Goal: Task Accomplishment & Management: Complete application form

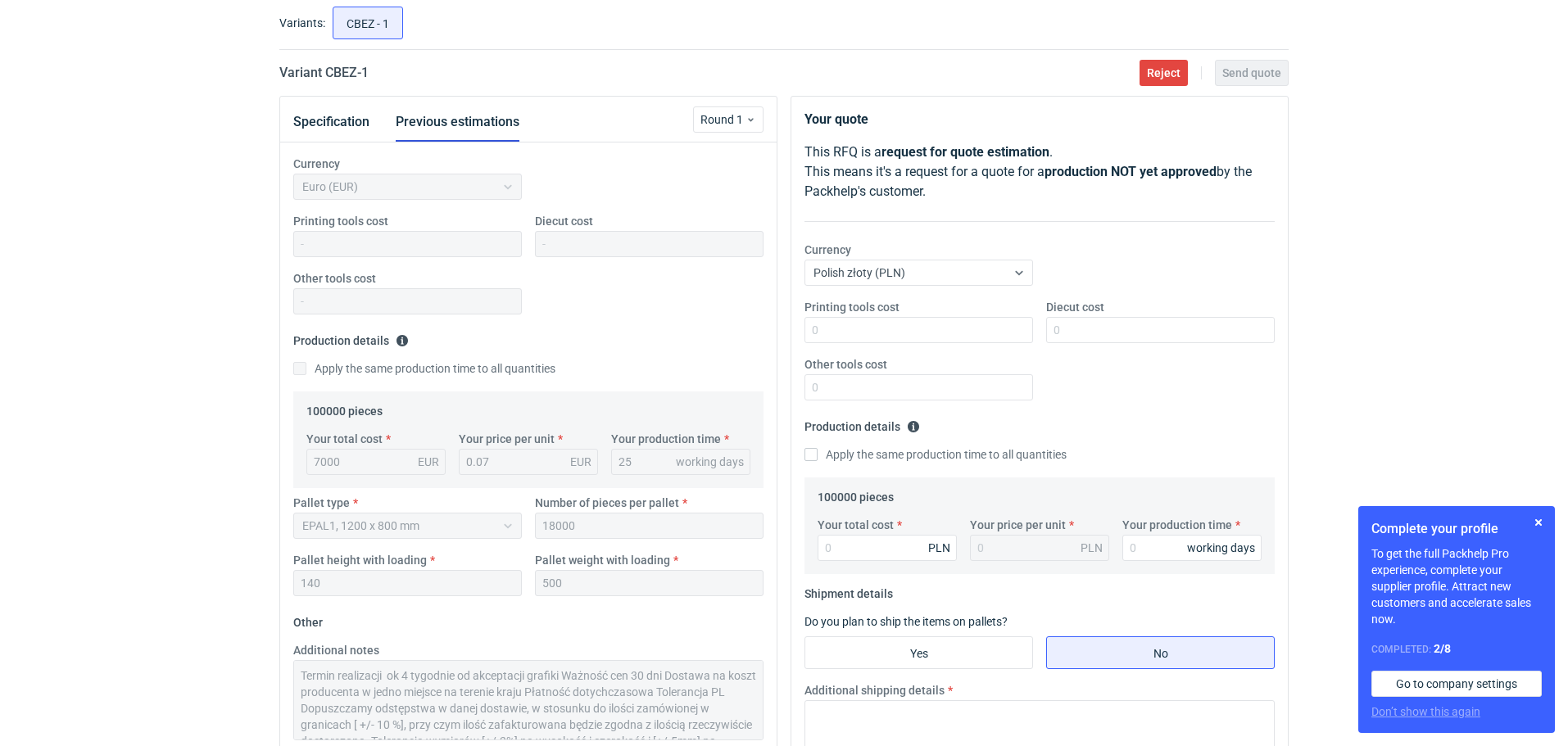
scroll to position [84, 0]
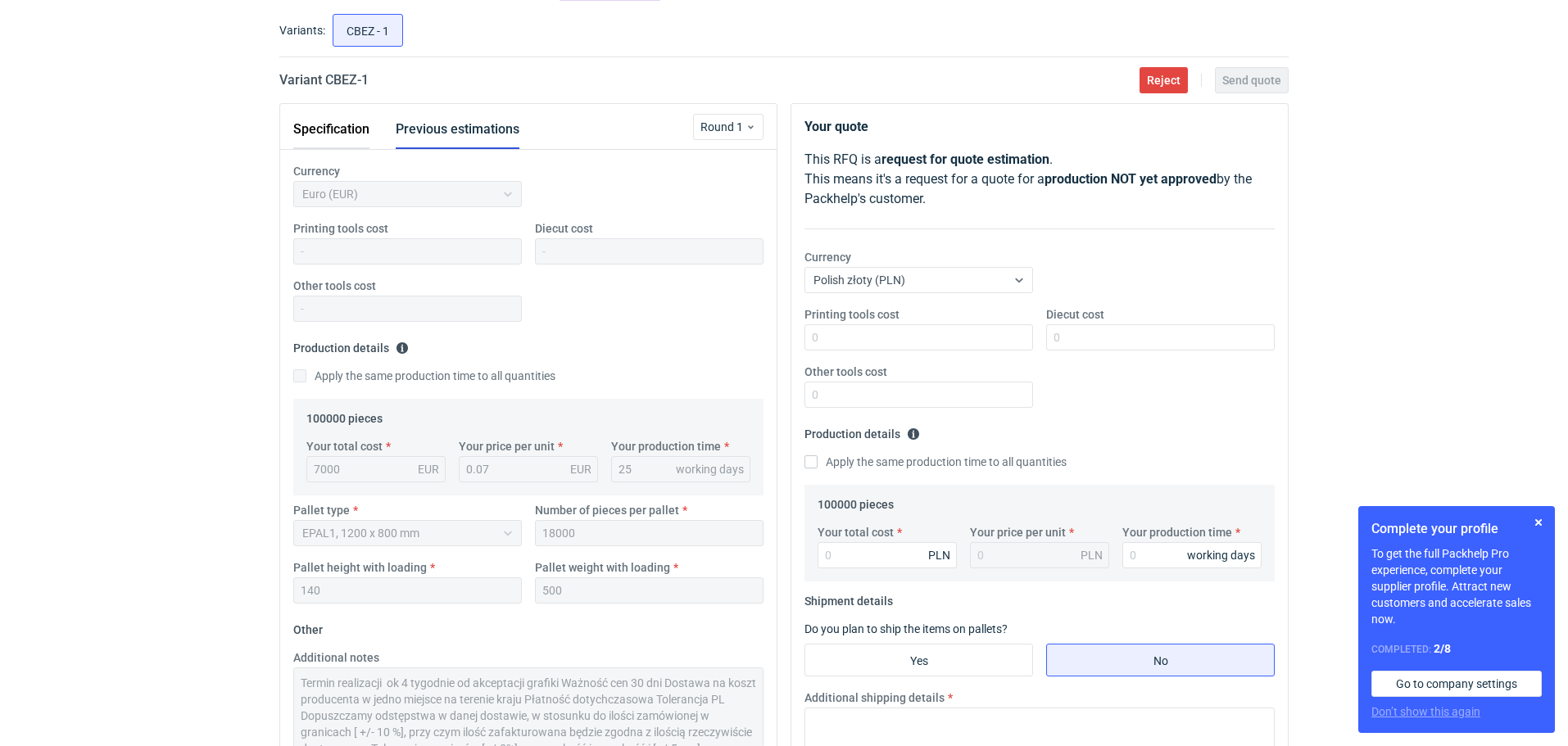
click at [340, 127] on button "Specification" at bounding box center [332, 129] width 77 height 40
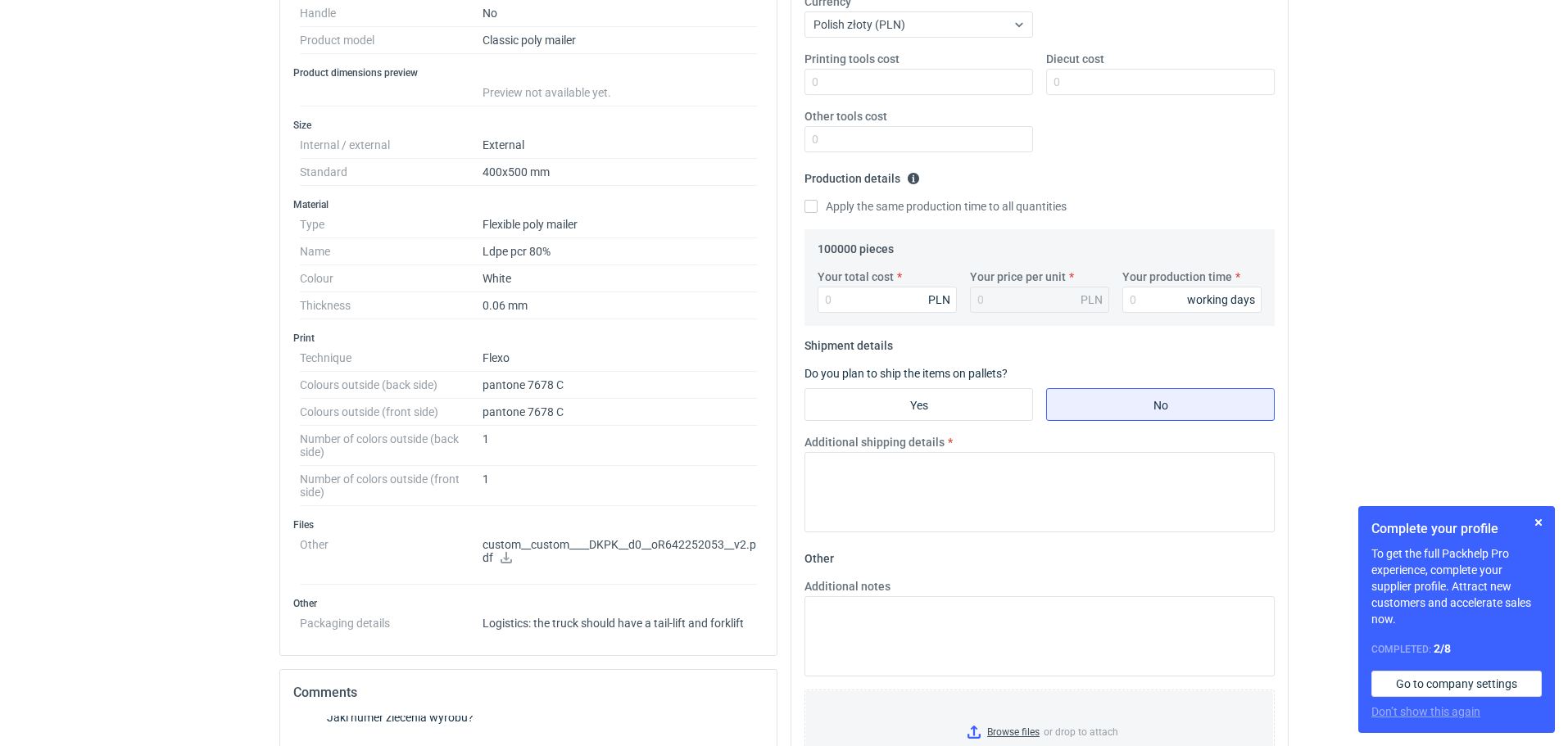
scroll to position [328, 0]
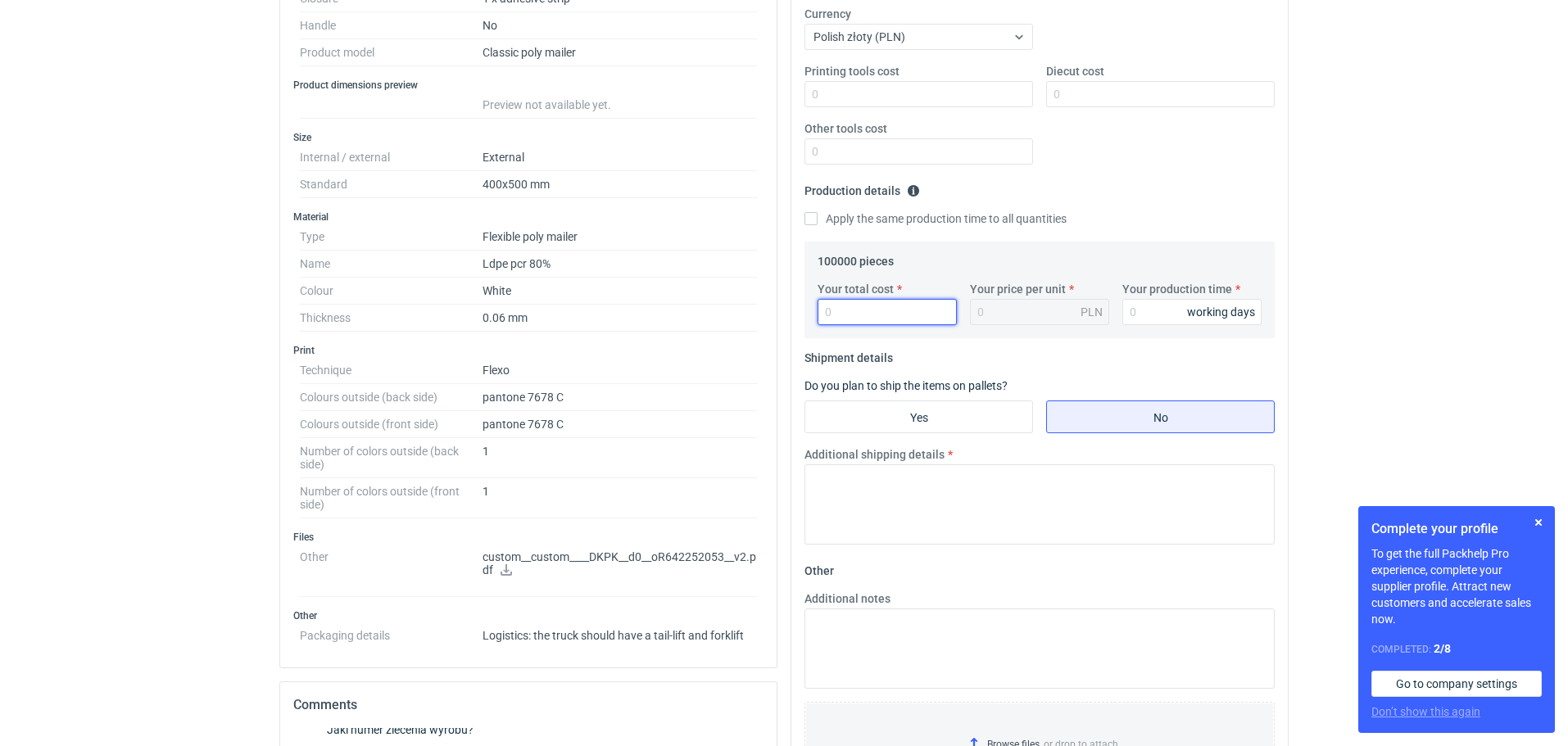
click at [841, 312] on input "Your total cost" at bounding box center [887, 312] width 139 height 26
type input "6650"
type input "0.07"
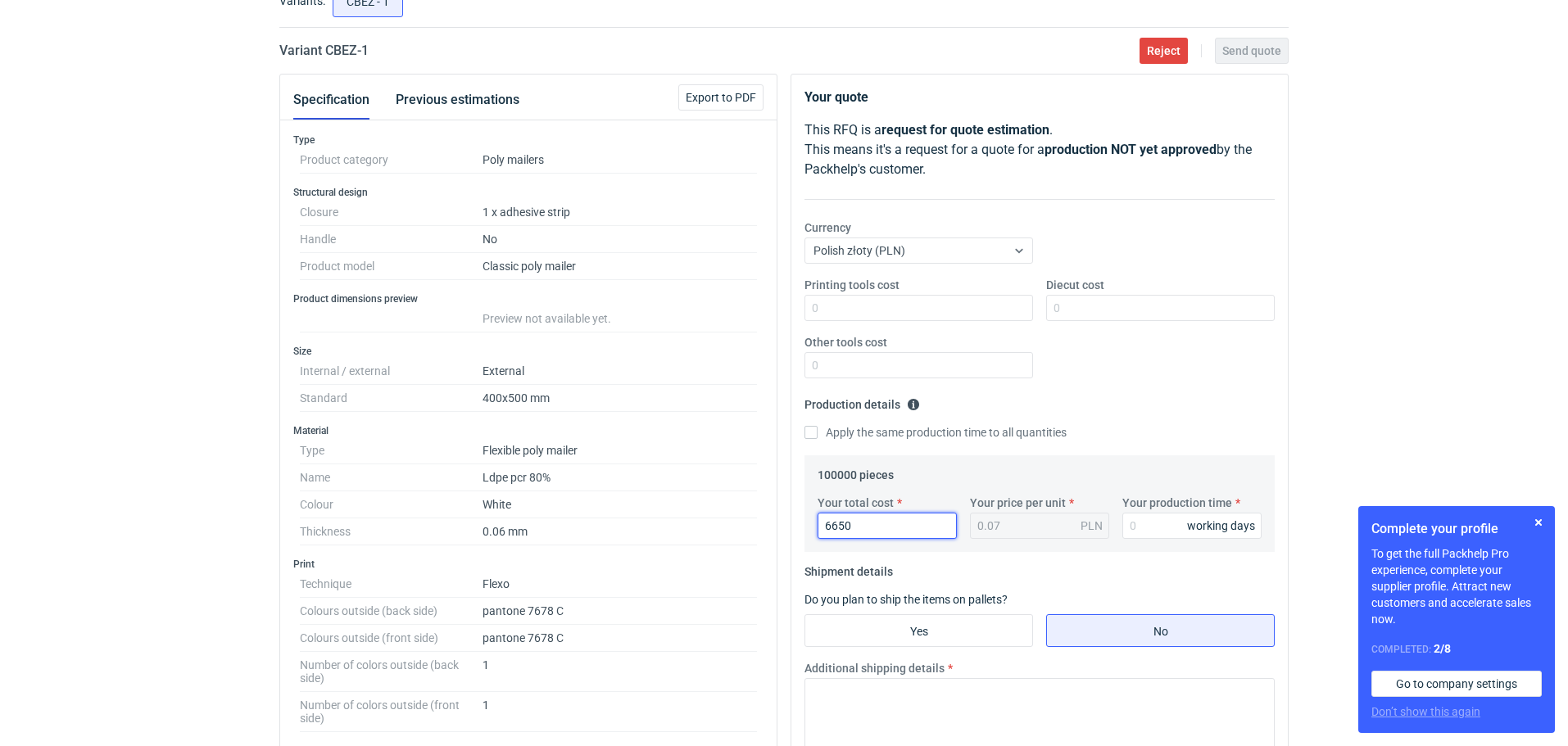
scroll to position [112, 0]
type input "6650"
click at [1019, 251] on icon at bounding box center [1019, 253] width 13 height 13
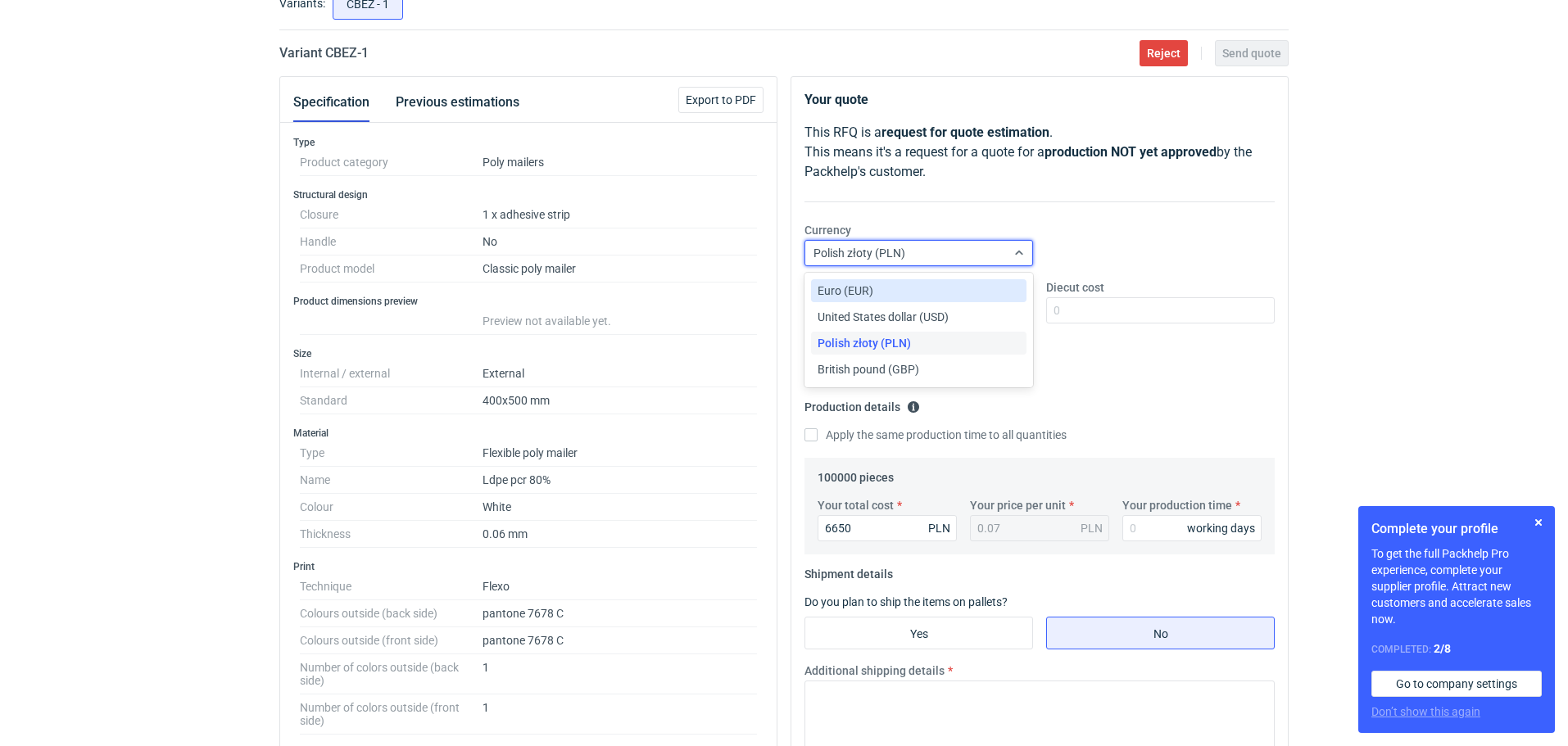
click at [962, 287] on div "Euro (EUR)" at bounding box center [918, 291] width 202 height 17
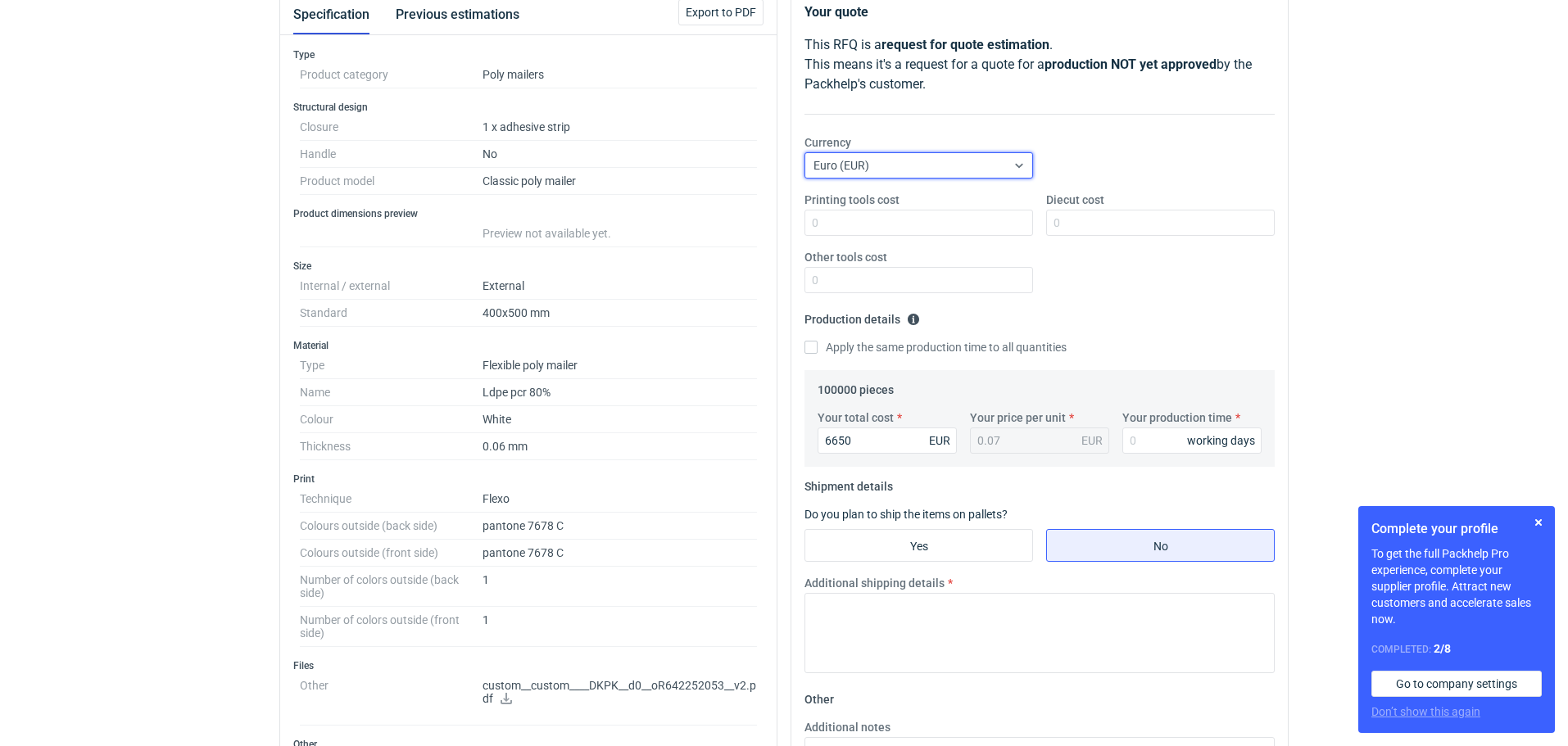
scroll to position [222, 0]
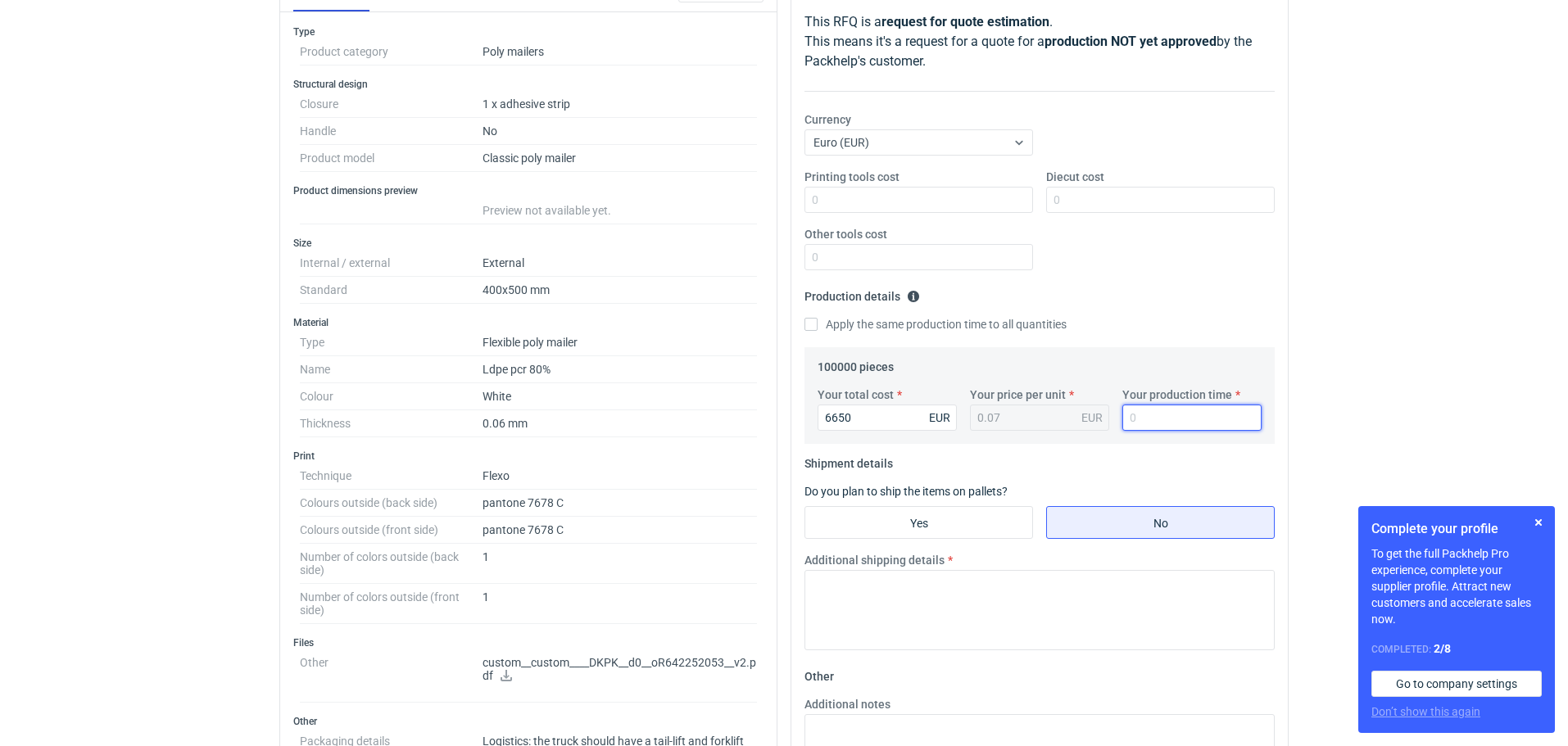
click at [1158, 420] on input "Your production time" at bounding box center [1191, 417] width 139 height 26
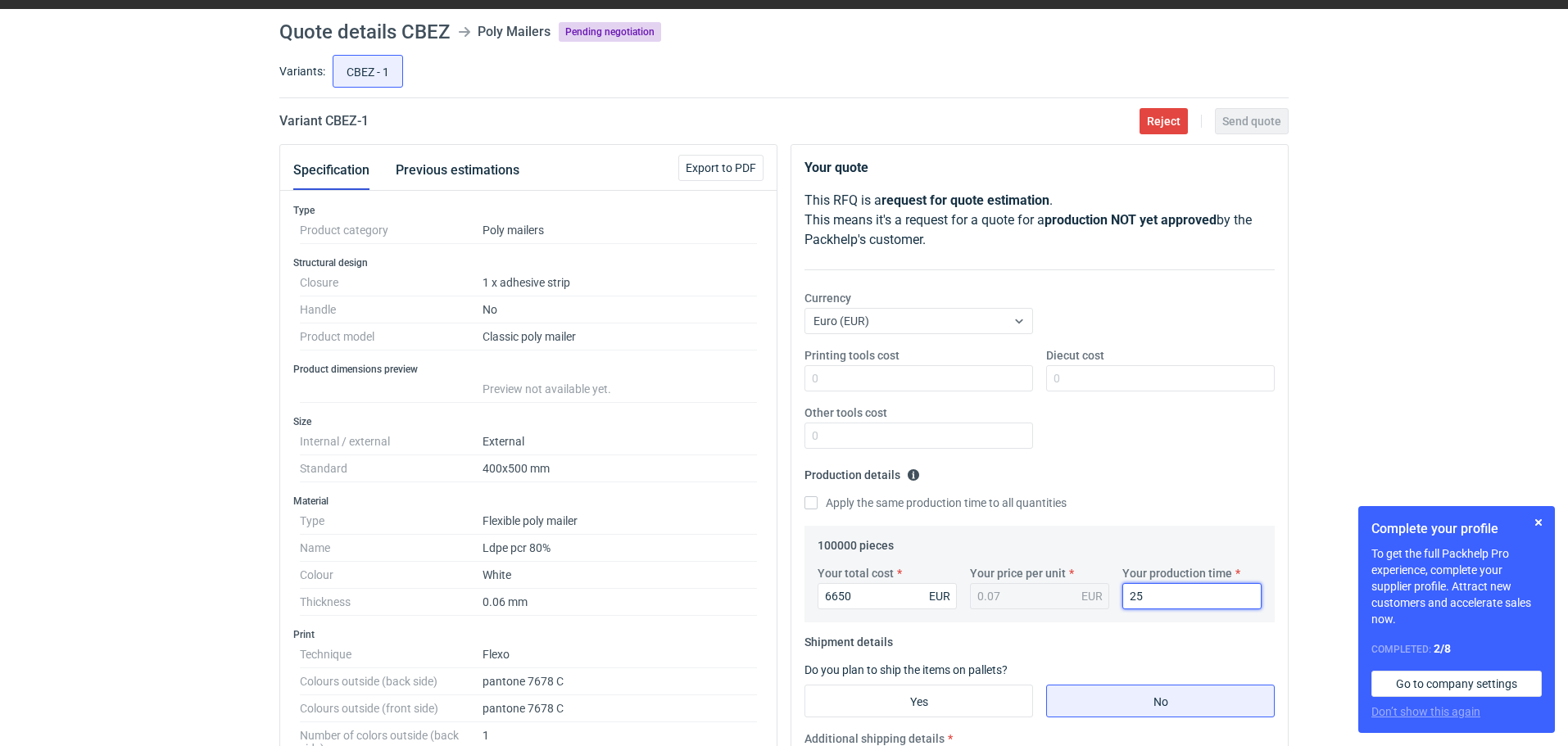
scroll to position [42, 0]
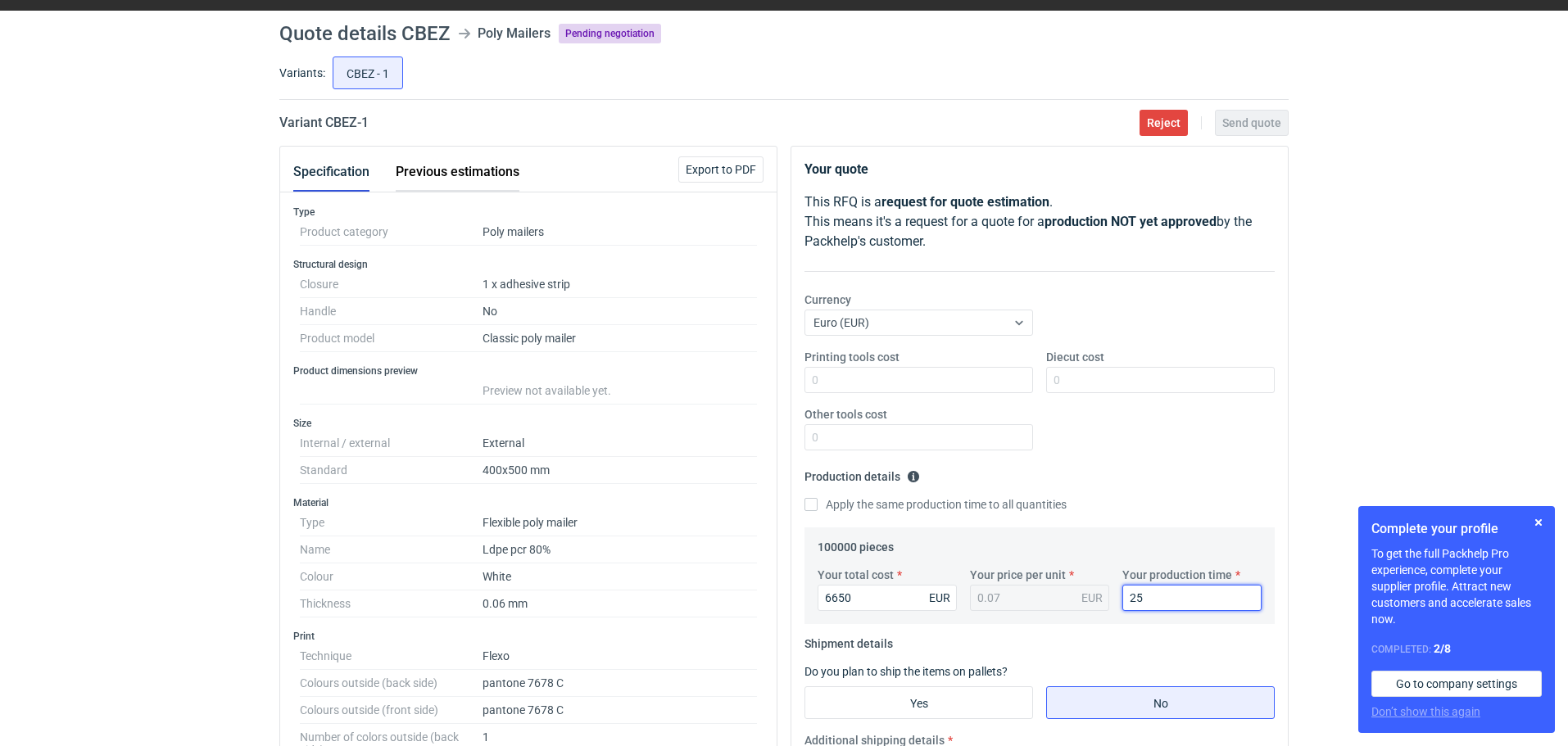
type input "25"
click at [461, 170] on button "Previous estimations" at bounding box center [457, 172] width 124 height 40
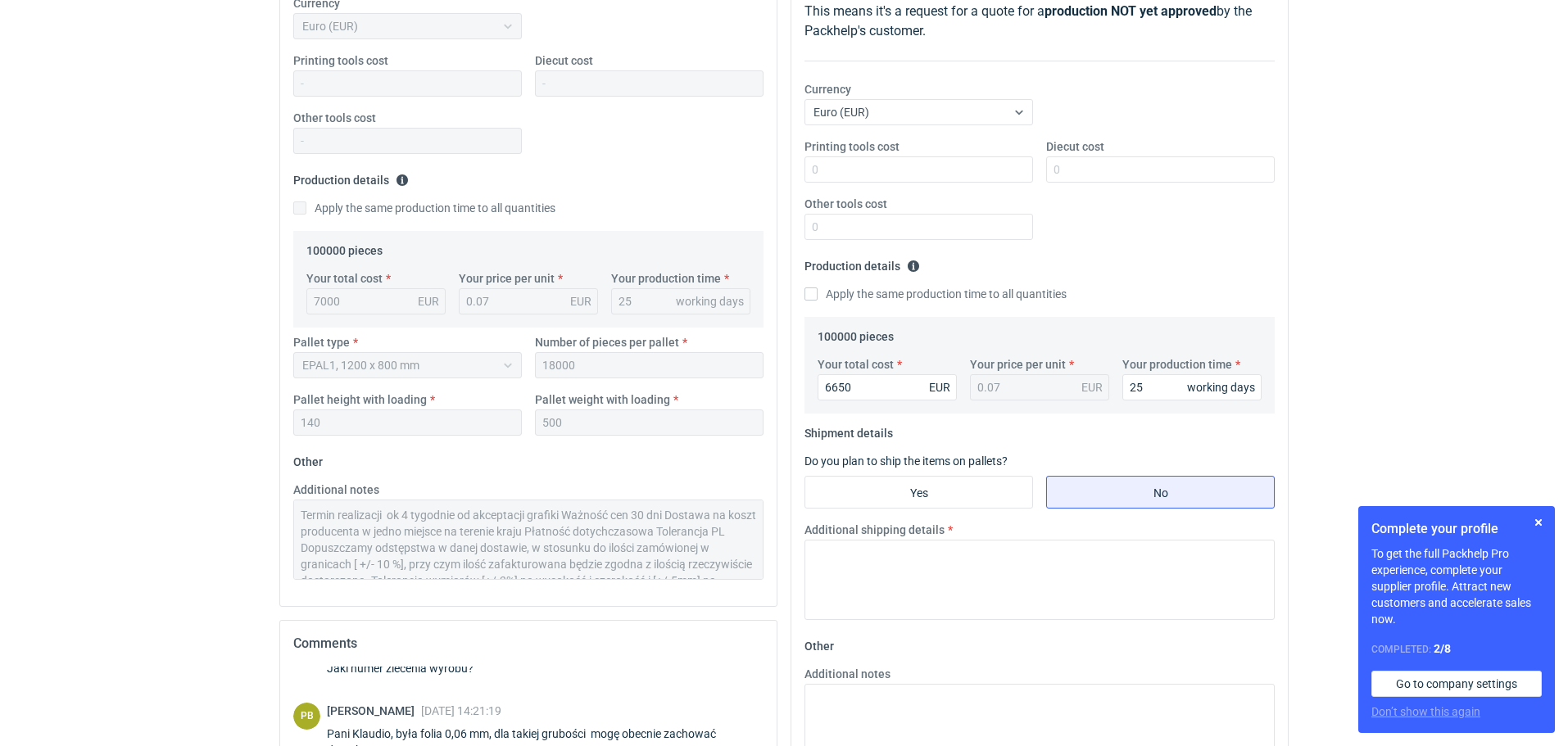
scroll to position [254, 0]
click at [940, 484] on input "Yes" at bounding box center [919, 491] width 227 height 31
radio input "true"
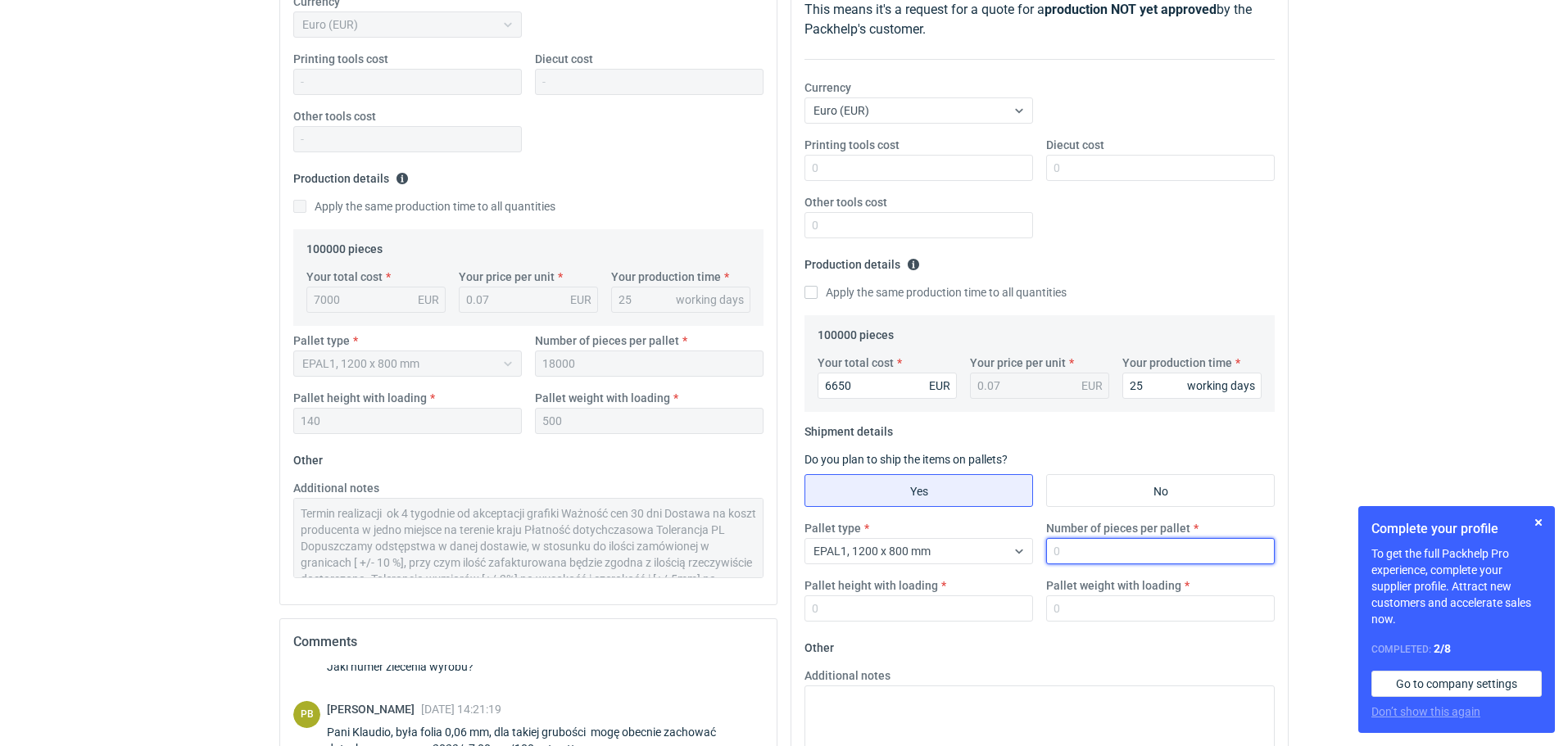
click at [1071, 550] on input "Number of pieces per pallet" at bounding box center [1161, 551] width 229 height 26
type input "18000"
click at [861, 612] on input "Pallet height with loading" at bounding box center [919, 608] width 229 height 26
type input "140"
click at [1097, 599] on input "Pallet weight with loading" at bounding box center [1161, 608] width 229 height 26
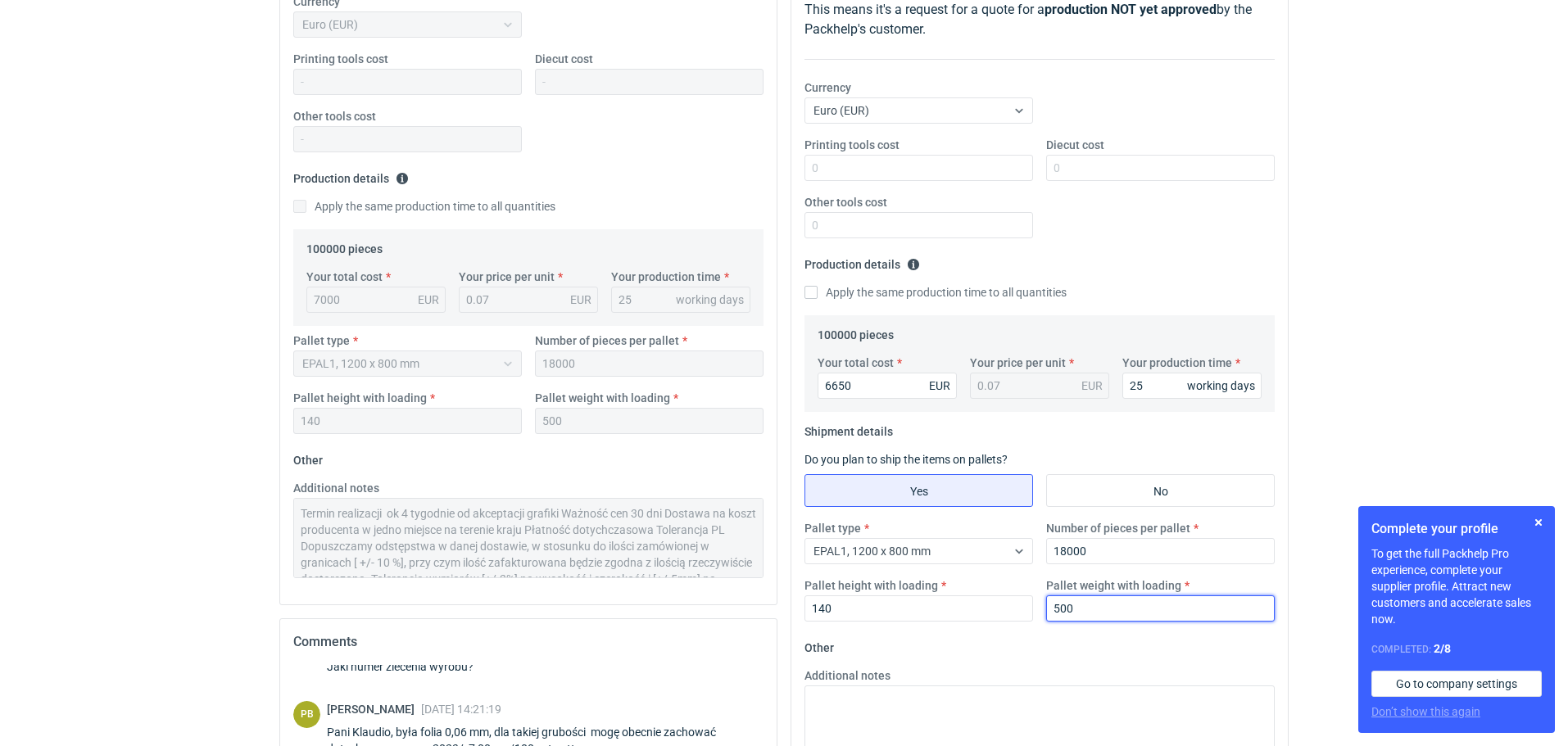
type input "500"
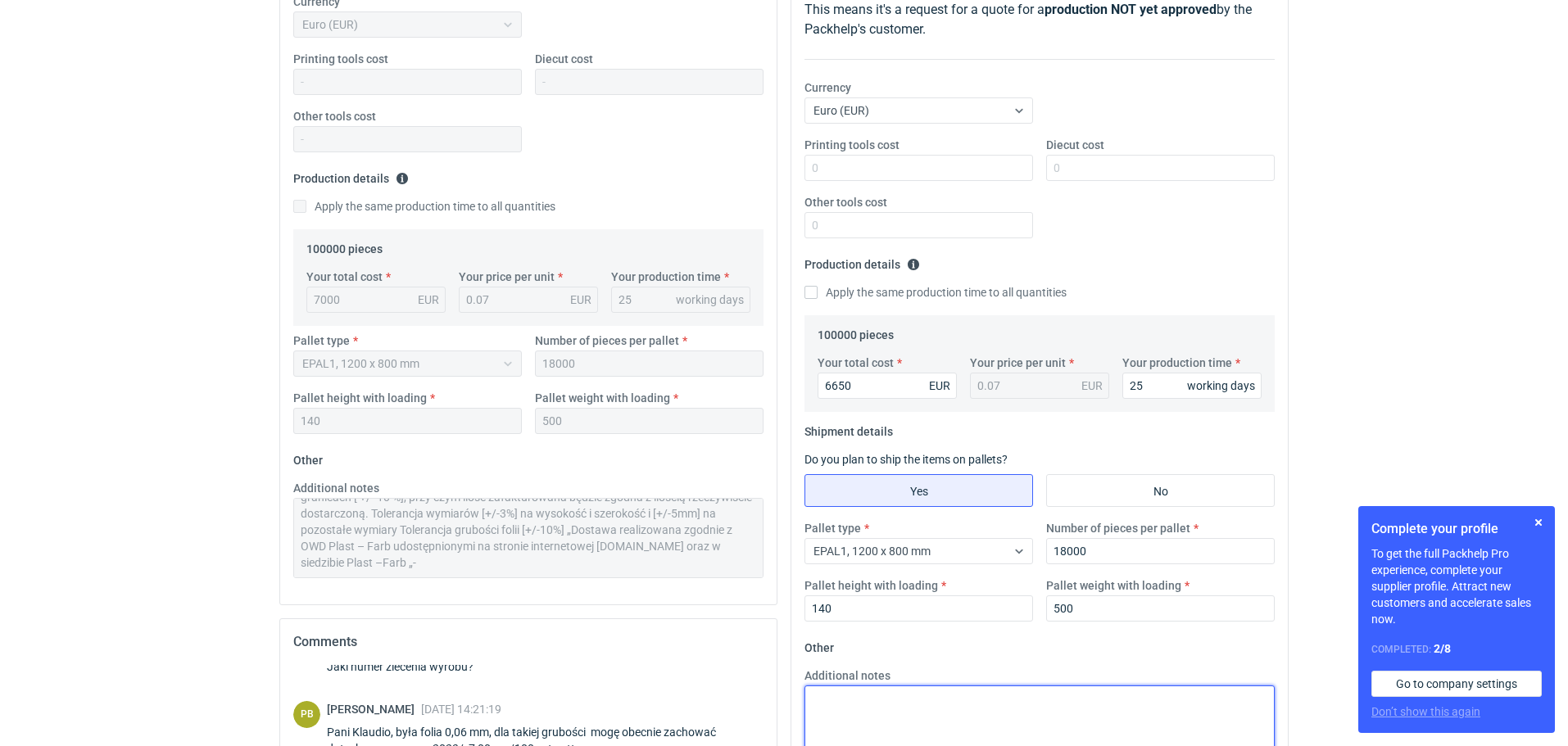
click at [826, 696] on textarea "Additional notes" at bounding box center [1039, 726] width 470 height 80
paste textarea "Termin realizacji ok 4 tygodnie od akceptacji grafiki Ważność cen 30 dni Dostaw…"
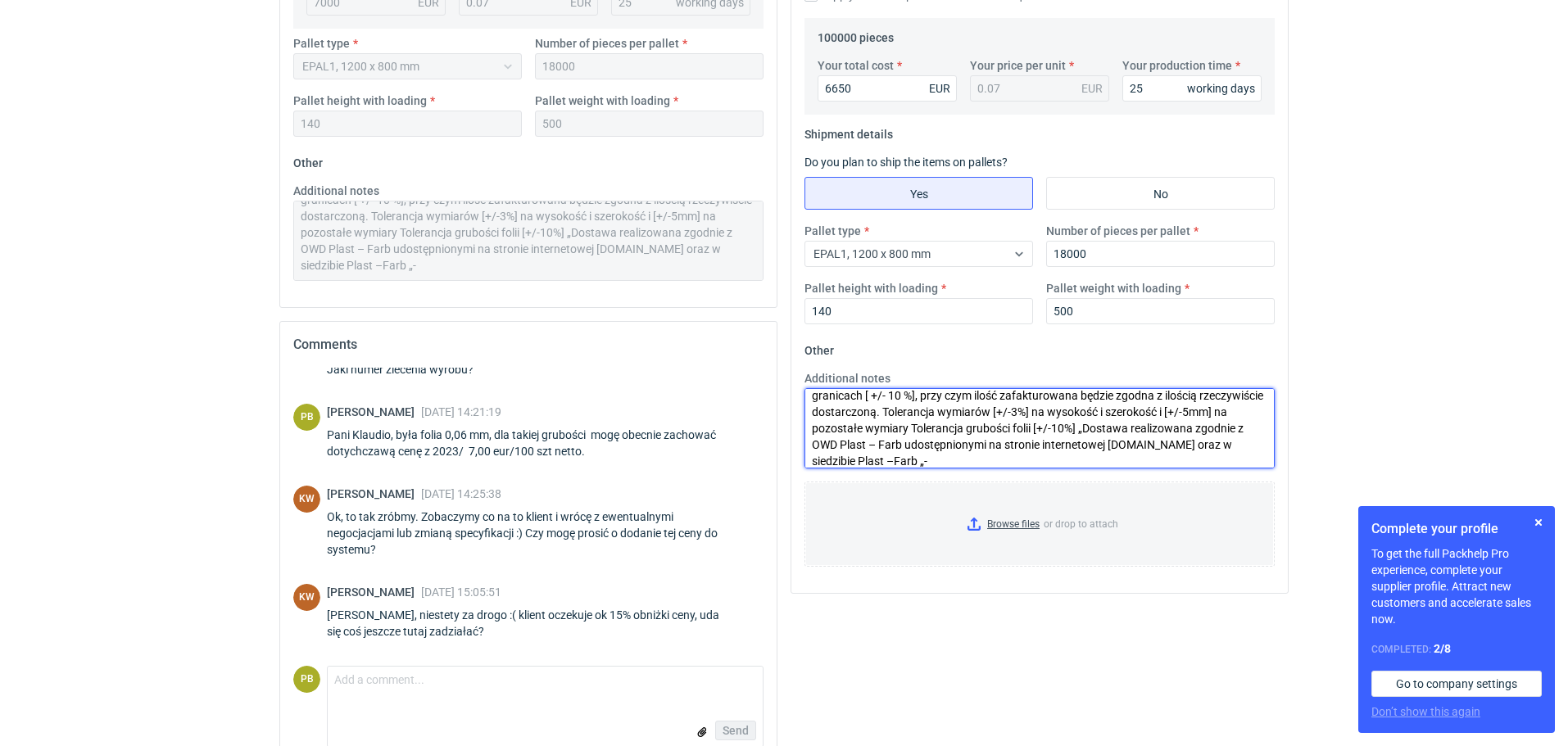
scroll to position [555, 0]
type textarea "Termin realizacji ok 4 tygodnie od akceptacji grafiki Ważność cen 30 dni Dostaw…"
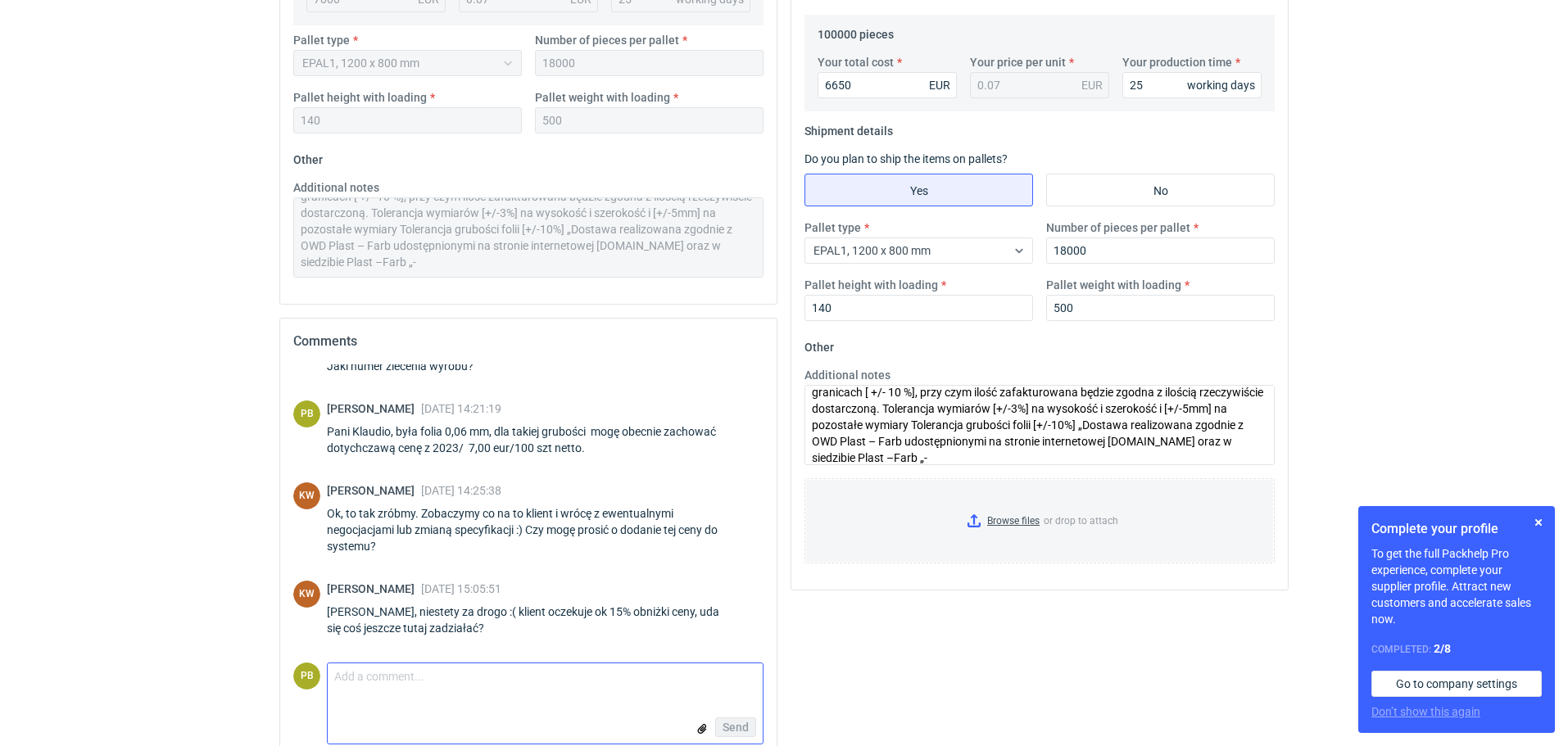
click at [341, 679] on textarea "Comment message" at bounding box center [545, 680] width 435 height 34
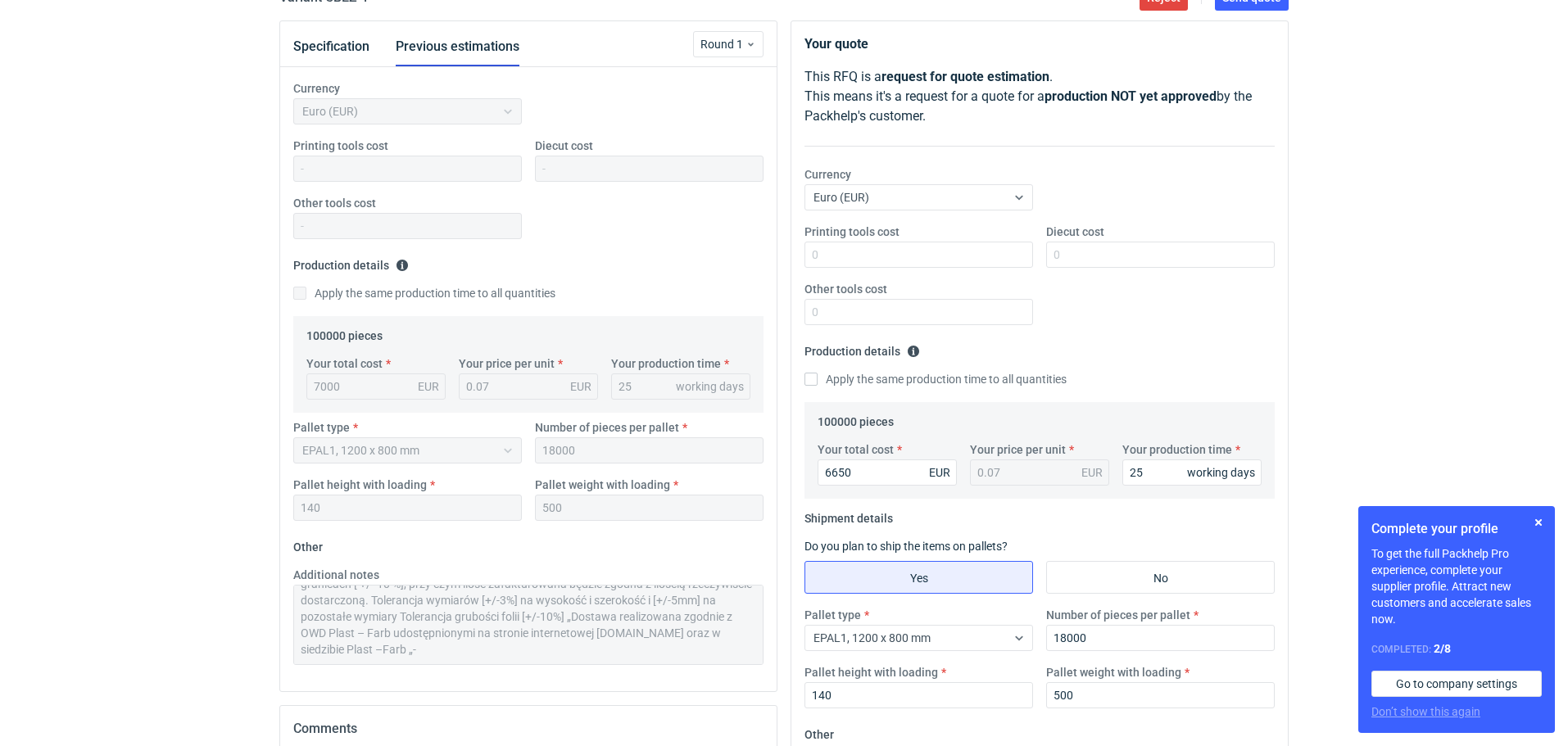
scroll to position [149, 0]
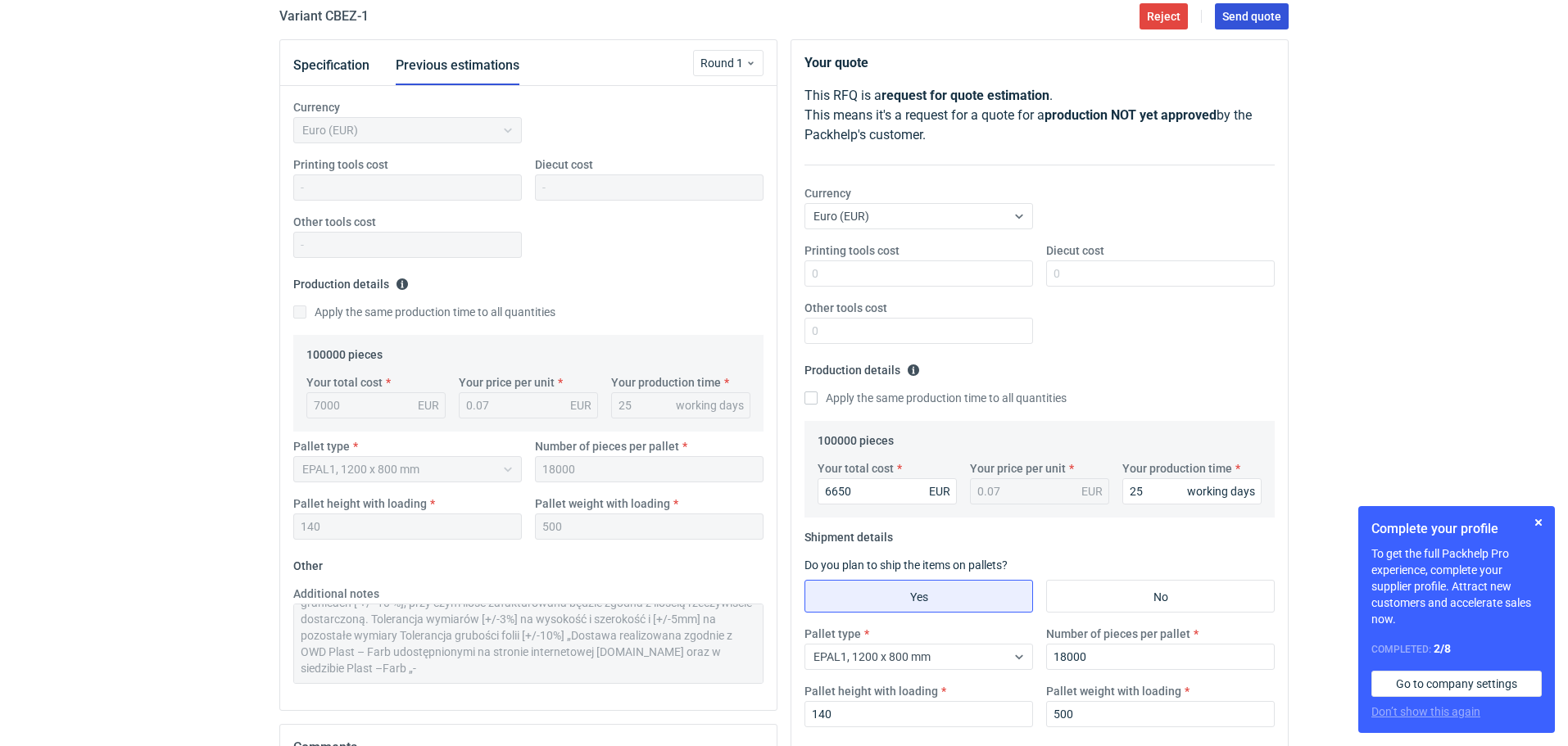
type textarea "Pani Klaudio max 5%."
click at [1266, 17] on span "Send quote" at bounding box center [1252, 17] width 59 height 11
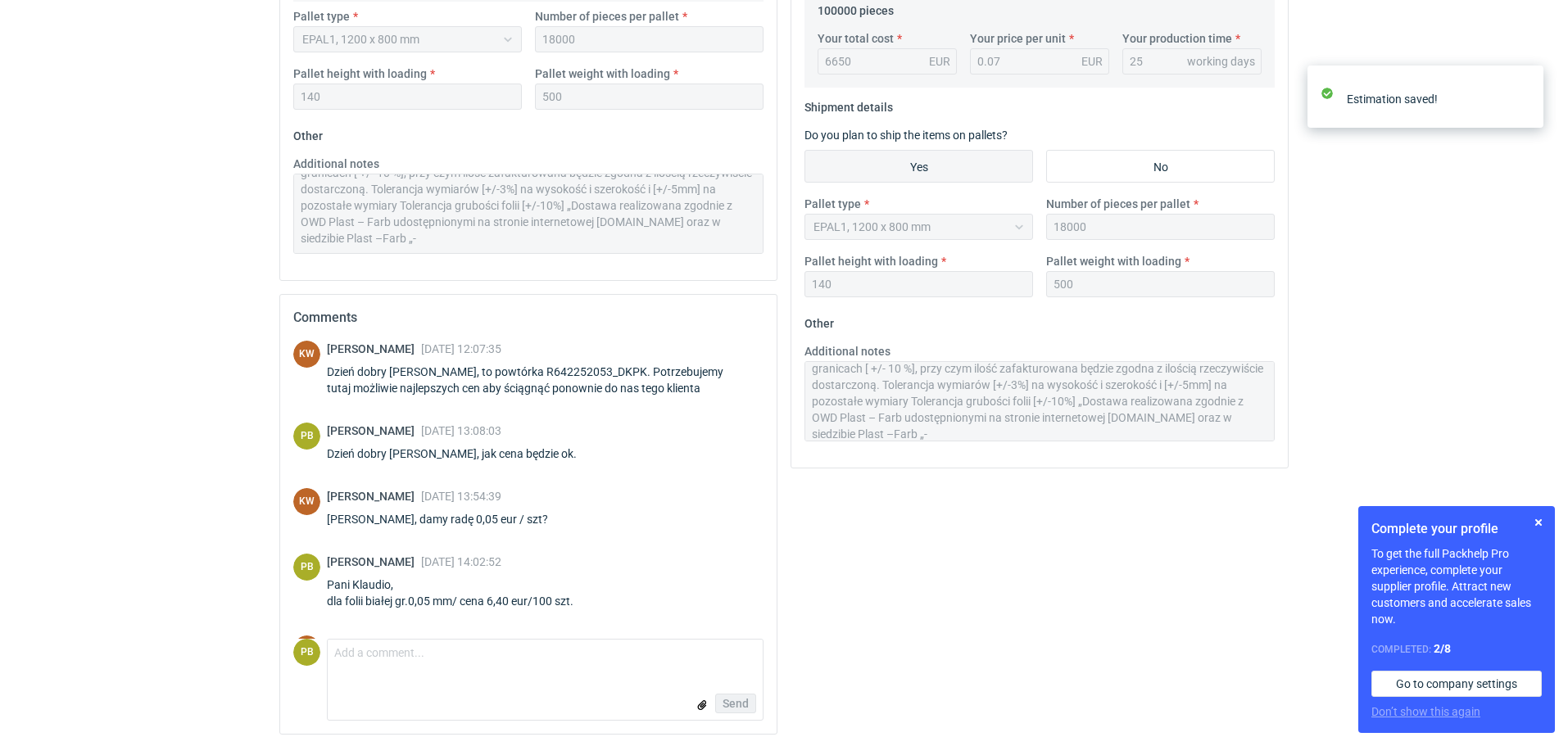
scroll to position [390, 0]
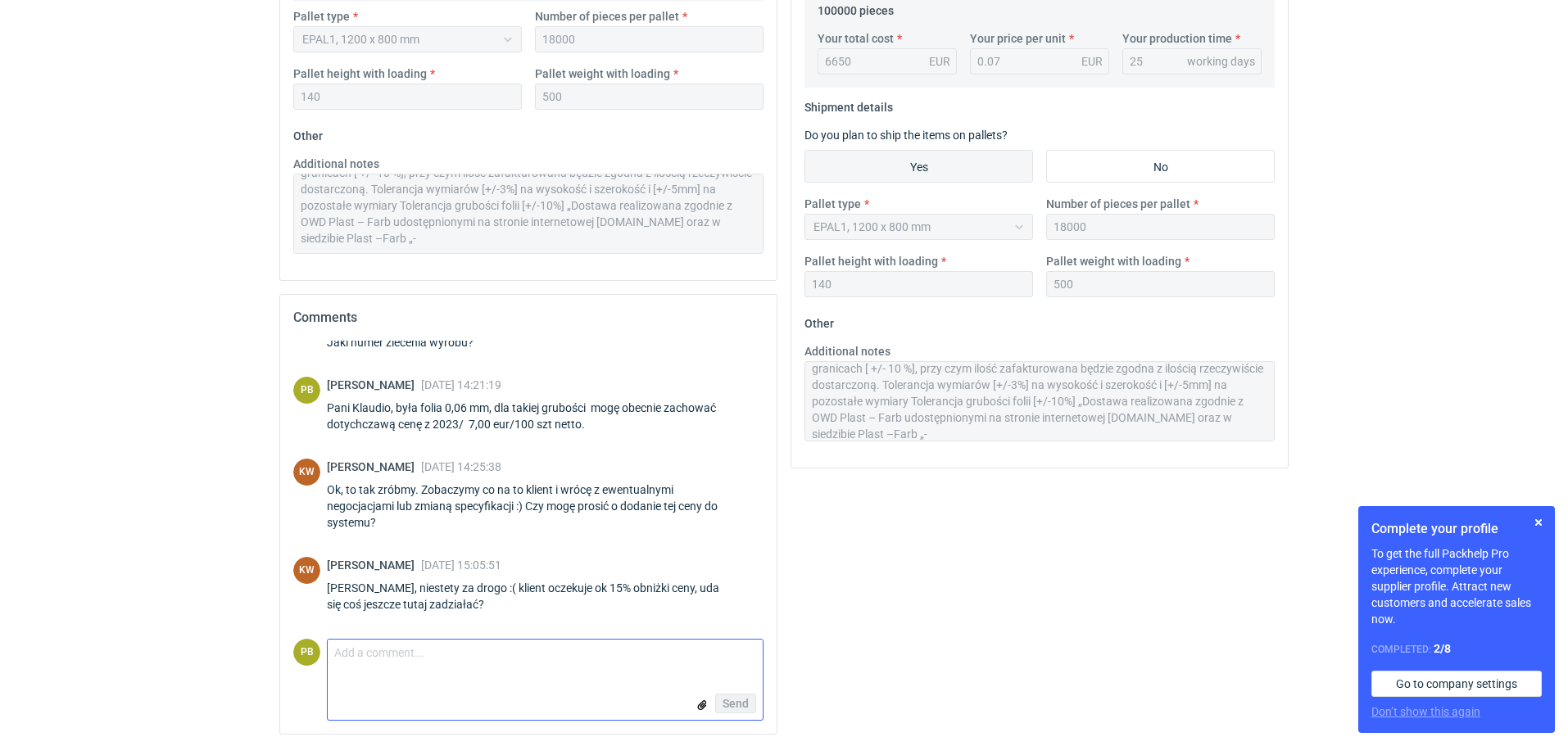
click at [338, 651] on textarea "Comment message" at bounding box center [545, 656] width 435 height 34
click at [376, 654] on textarea "Comment message" at bounding box center [545, 656] width 435 height 34
type textarea "Pani Klaudio max 5%."
click at [722, 706] on span "Send" at bounding box center [735, 704] width 26 height 11
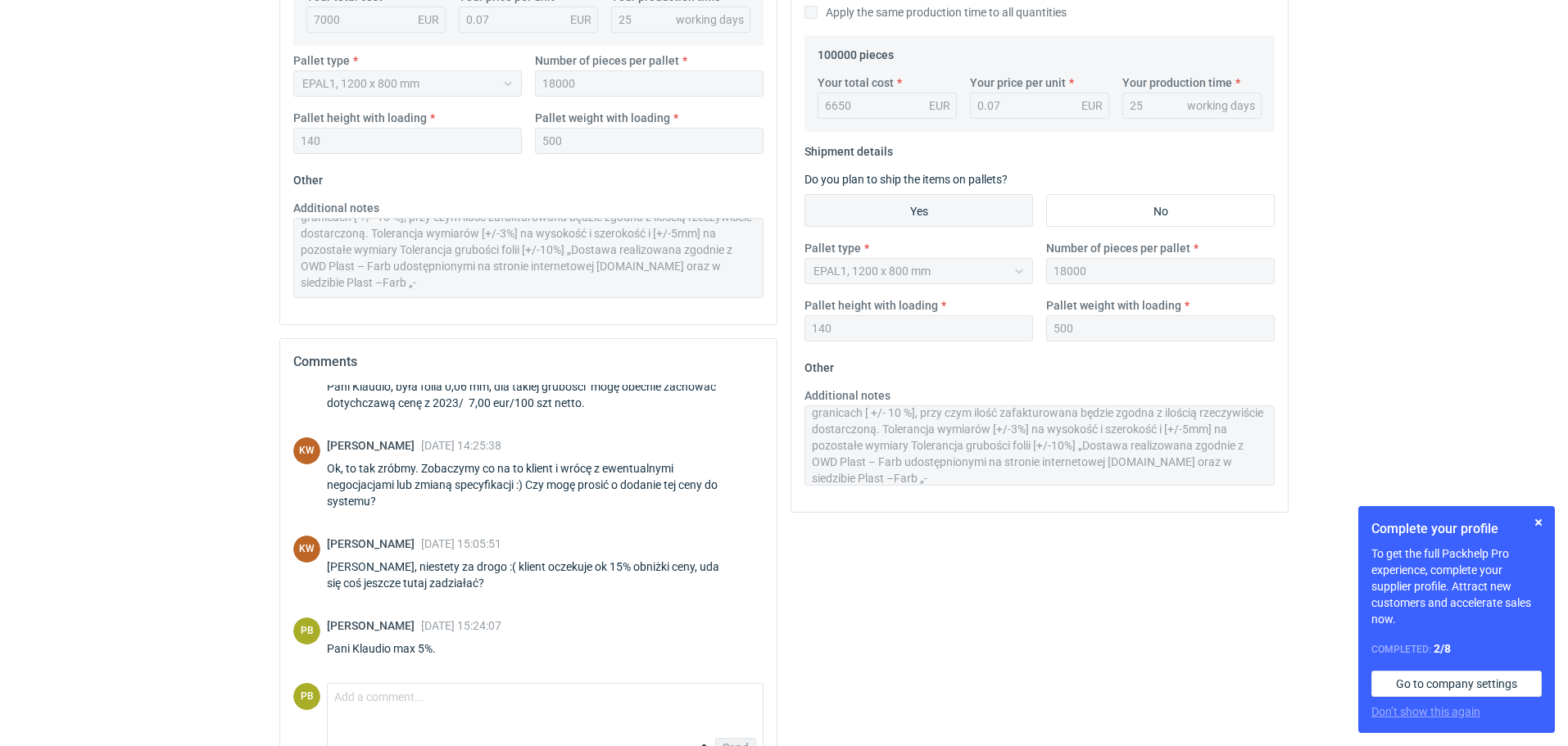
scroll to position [622, 0]
